Goal: Navigation & Orientation: Understand site structure

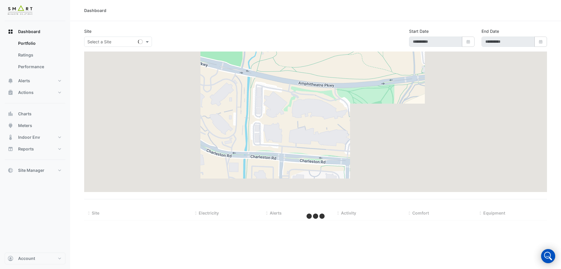
type input "**********"
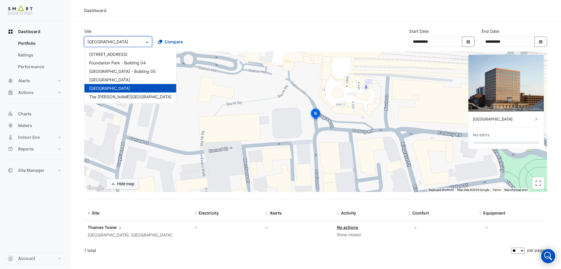
click at [93, 45] on div "× [GEOGRAPHIC_DATA]" at bounding box center [118, 42] width 68 height 10
click at [10, 219] on div "Dashboard Portfolio Ratings Performance Alerts Site Rules Templates Actions Sit…" at bounding box center [35, 136] width 61 height 231
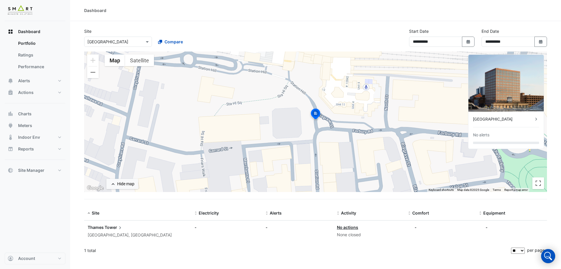
click at [153, 45] on div "Compare" at bounding box center [188, 42] width 70 height 10
click at [146, 42] on span at bounding box center [147, 42] width 7 height 6
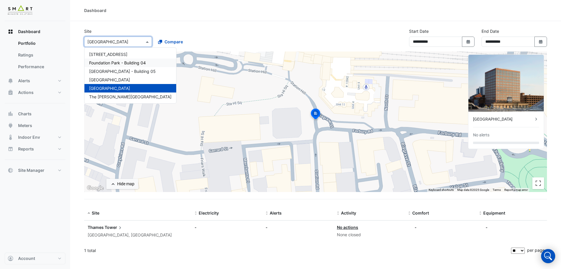
click at [134, 64] on span "Foundation Park - Building 04" at bounding box center [117, 62] width 57 height 5
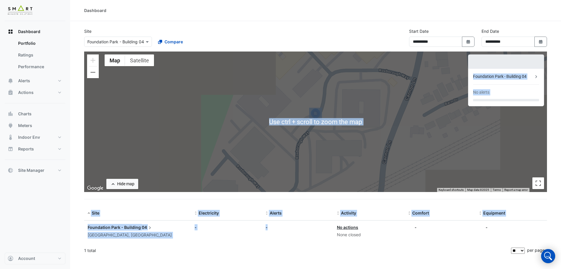
drag, startPoint x: 307, startPoint y: 234, endPoint x: 309, endPoint y: 198, distance: 36.3
click at [309, 198] on app-tabular-dashboard "**********" at bounding box center [315, 142] width 463 height 229
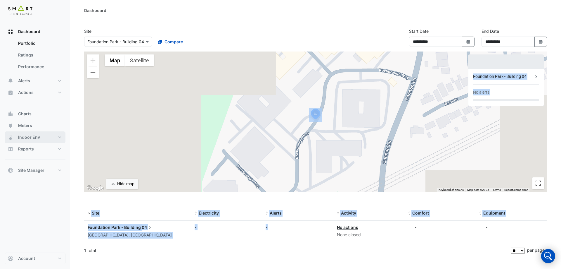
click at [35, 136] on span "Indoor Env" at bounding box center [29, 137] width 22 height 6
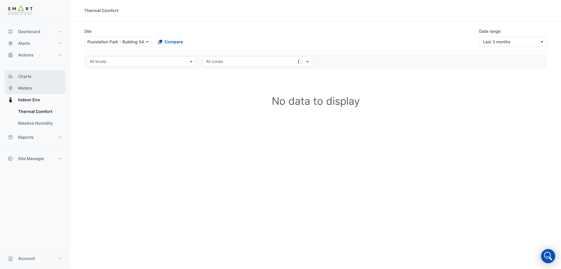
click at [23, 88] on span "Meters" at bounding box center [25, 88] width 14 height 6
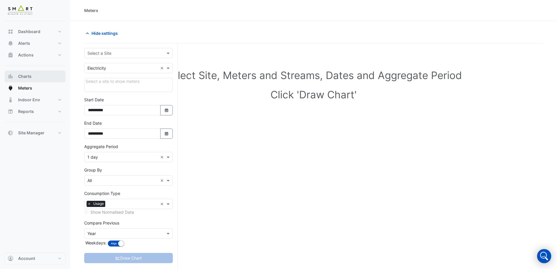
click at [27, 76] on span "Charts" at bounding box center [24, 76] width 13 height 6
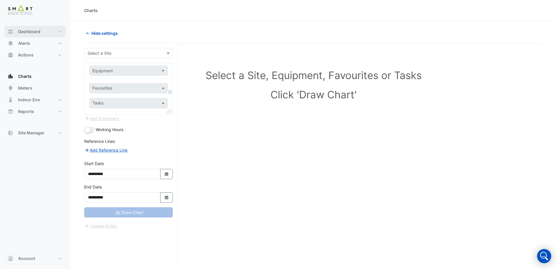
click at [43, 34] on button "Dashboard" at bounding box center [35, 32] width 61 height 12
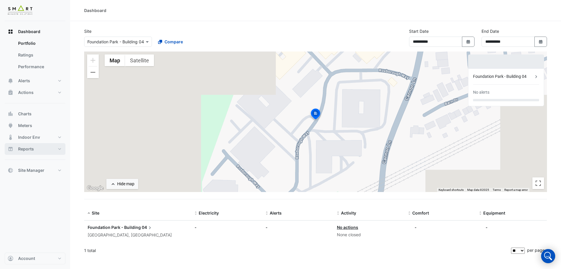
click at [48, 149] on button "Reports" at bounding box center [35, 149] width 61 height 12
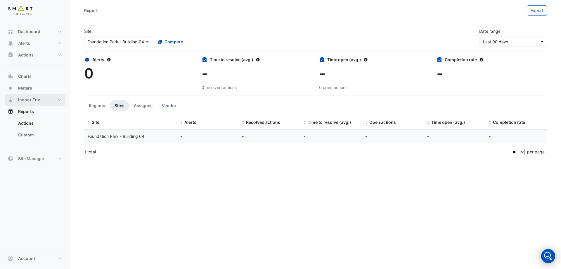
click at [38, 98] on span "Indoor Env" at bounding box center [29, 100] width 22 height 6
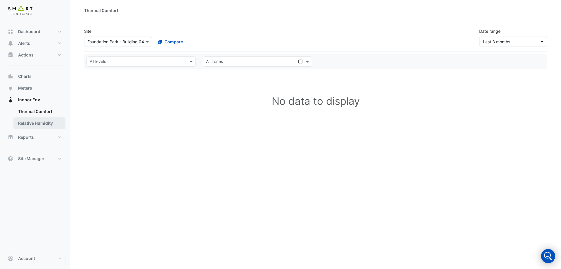
click at [35, 124] on link "Relative Humidity" at bounding box center [39, 123] width 52 height 12
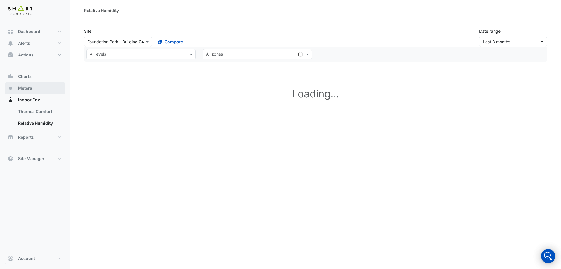
click at [39, 90] on button "Meters" at bounding box center [35, 88] width 61 height 12
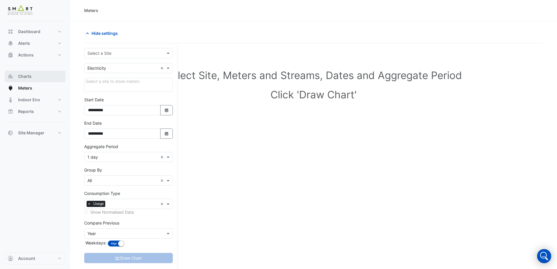
click at [40, 81] on button "Charts" at bounding box center [35, 76] width 61 height 12
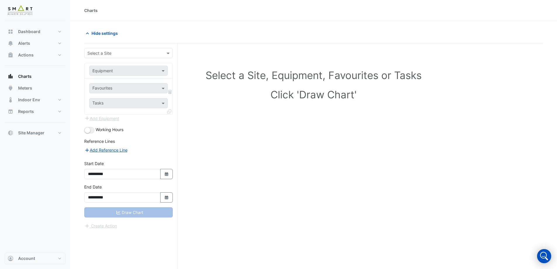
click at [33, 164] on div "Dashboard Portfolio Ratings Performance Alerts Site Rules Templates Actions Sit…" at bounding box center [35, 136] width 61 height 231
click at [36, 91] on button "Meters" at bounding box center [35, 88] width 61 height 12
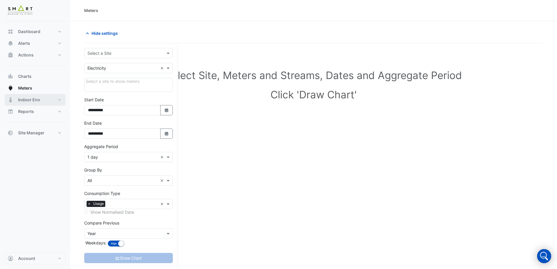
click at [34, 101] on span "Indoor Env" at bounding box center [29, 100] width 22 height 6
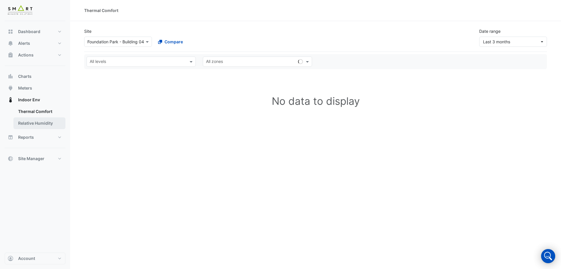
click at [40, 124] on link "Relative Humidity" at bounding box center [39, 123] width 52 height 12
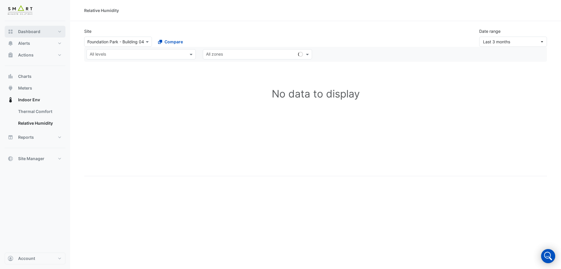
click at [31, 31] on span "Dashboard" at bounding box center [29, 32] width 22 height 6
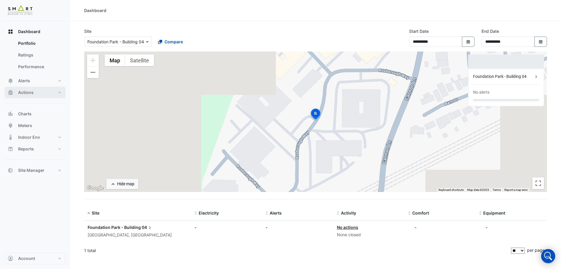
click at [35, 97] on button "Actions" at bounding box center [35, 92] width 61 height 12
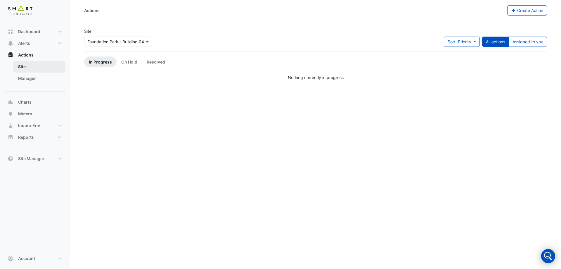
click at [21, 69] on link "Site" at bounding box center [39, 67] width 52 height 12
click at [33, 79] on link "Manager" at bounding box center [39, 78] width 52 height 12
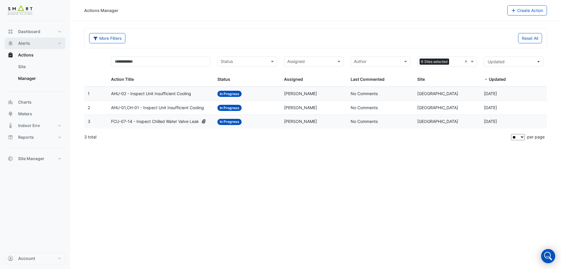
click at [41, 43] on button "Alerts" at bounding box center [35, 43] width 61 height 12
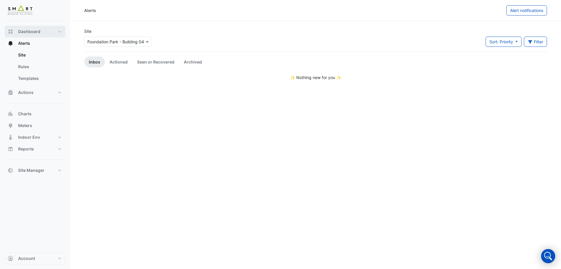
click at [43, 32] on button "Dashboard" at bounding box center [35, 32] width 61 height 12
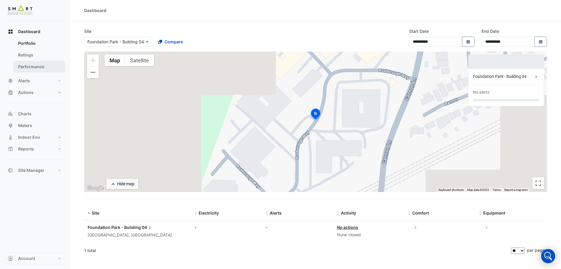
click at [34, 67] on link "Performance" at bounding box center [39, 67] width 52 height 12
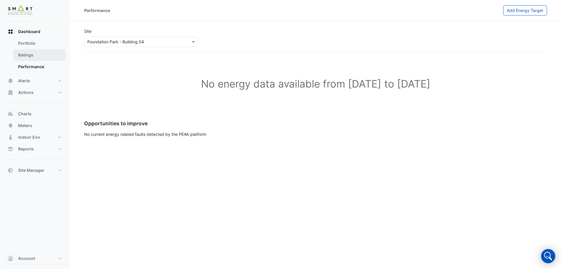
click at [30, 54] on link "Ratings" at bounding box center [39, 55] width 52 height 12
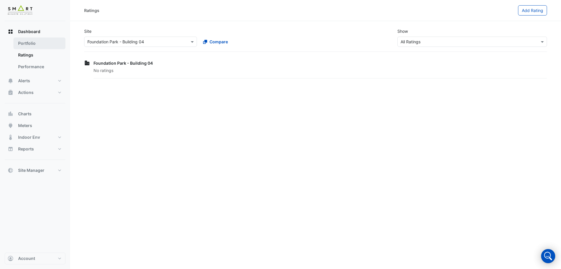
click at [37, 43] on link "Portfolio" at bounding box center [39, 43] width 52 height 12
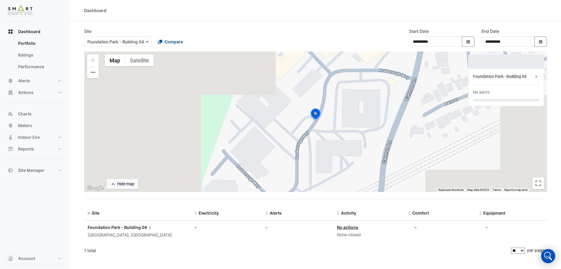
click at [18, 209] on div "Dashboard Portfolio Ratings Performance Alerts Site Rules Templates Actions Sit…" at bounding box center [35, 136] width 61 height 231
